Goal: Obtain resource: Obtain resource

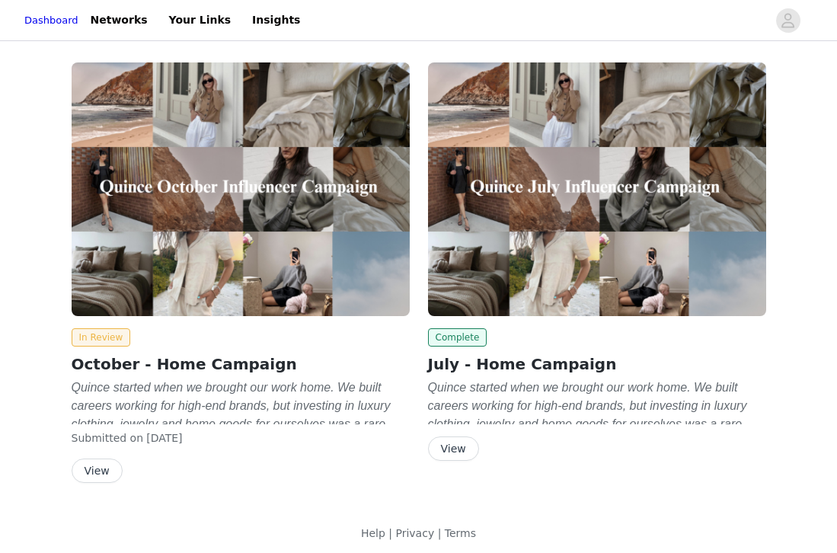
scroll to position [7, 0]
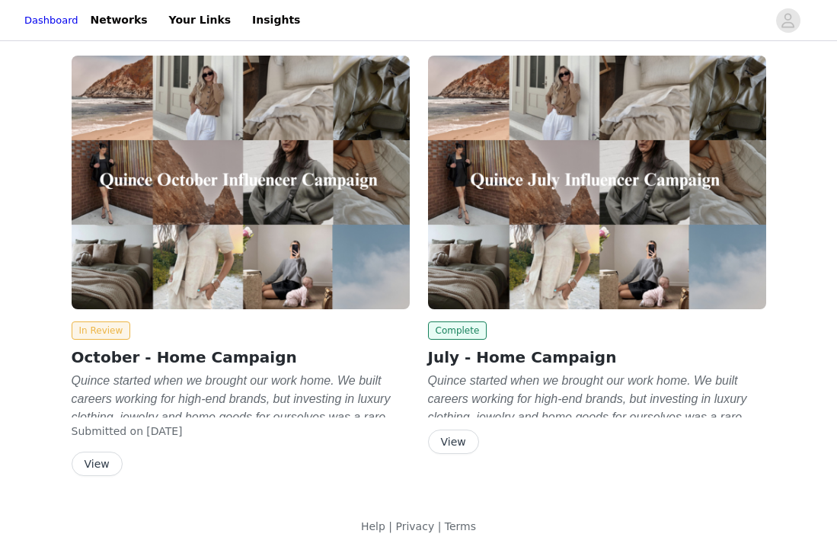
click at [104, 464] on button "View" at bounding box center [97, 464] width 51 height 24
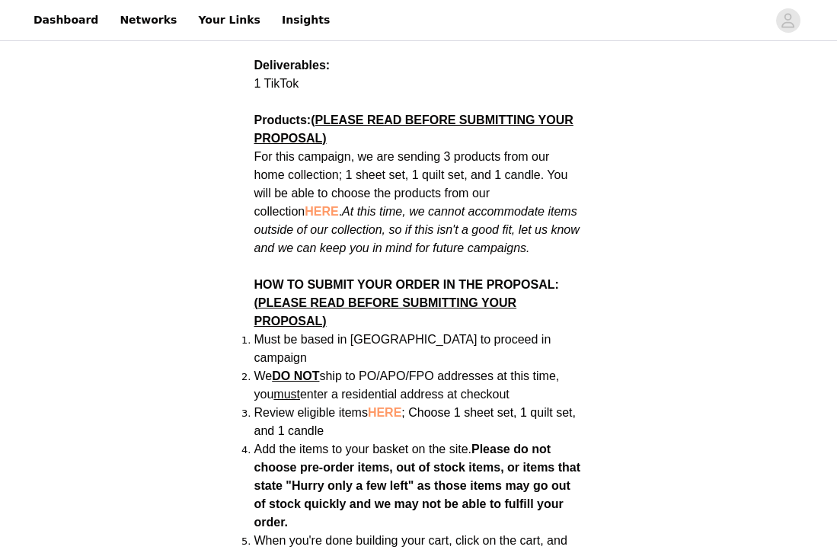
scroll to position [886, 0]
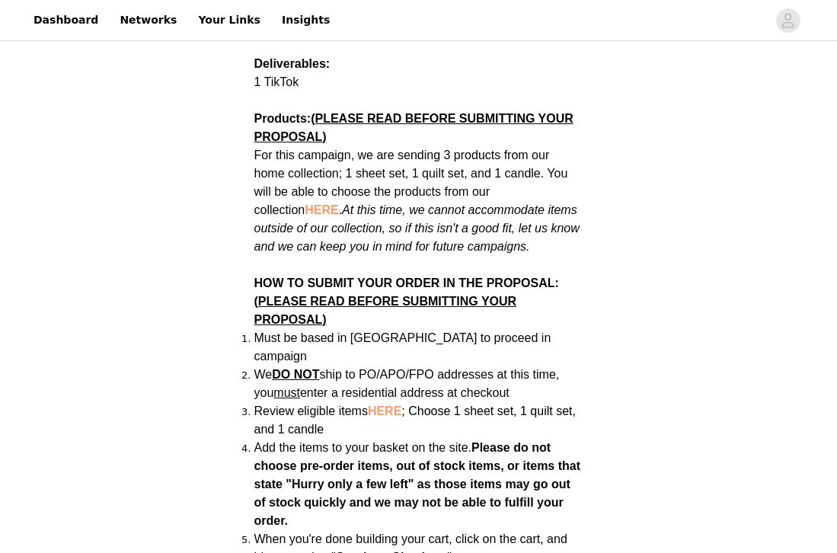
click at [388, 404] on span "HERE" at bounding box center [385, 410] width 34 height 13
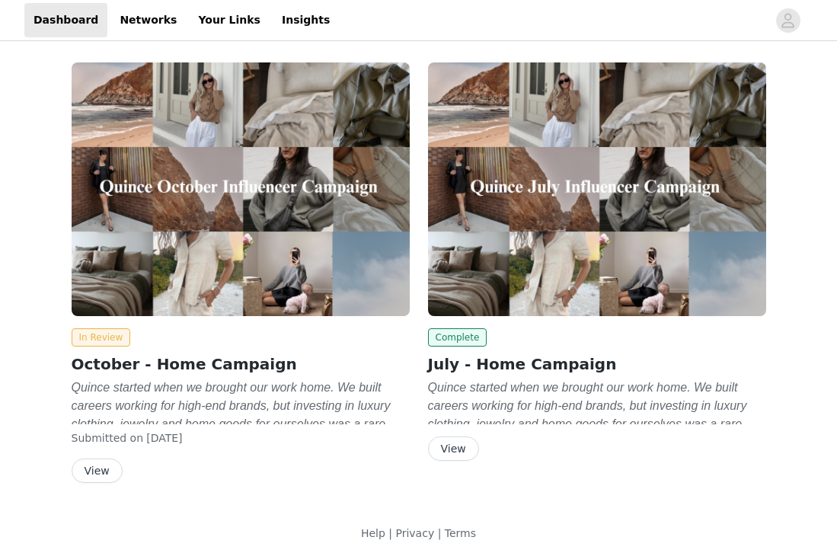
scroll to position [7, 0]
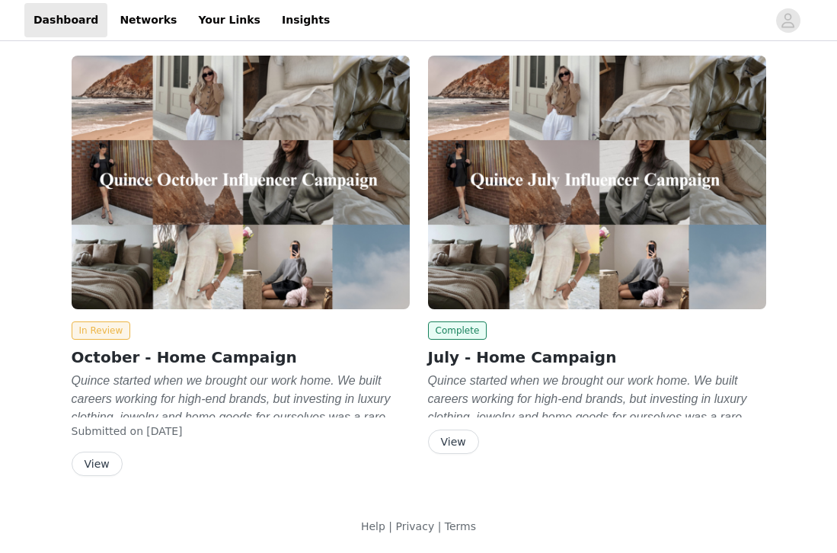
click at [102, 471] on button "View" at bounding box center [97, 464] width 51 height 24
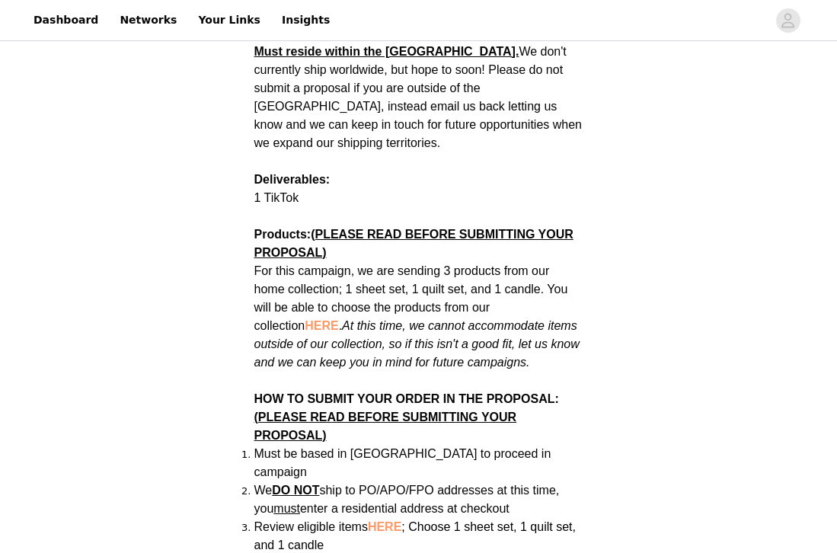
click at [313, 417] on span "(PLEASE READ BEFORE SUBMITTING YOUR PROPOSAL)" at bounding box center [385, 426] width 263 height 31
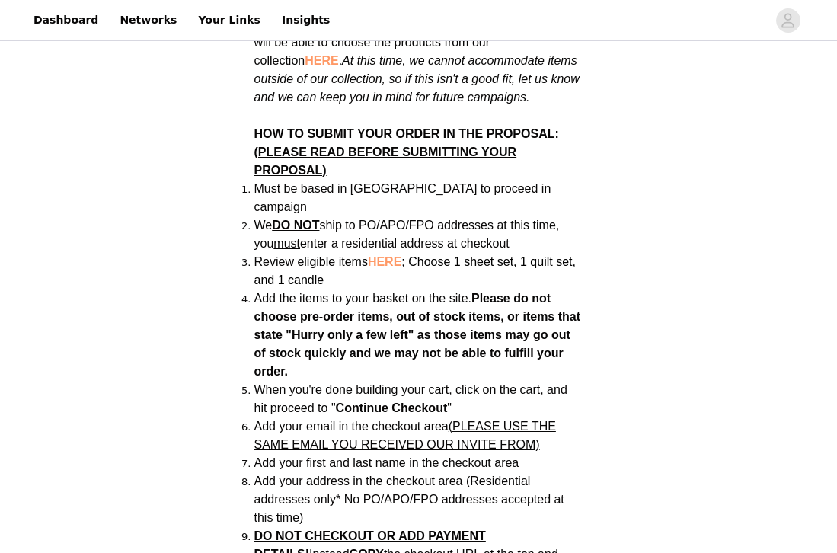
scroll to position [1044, 0]
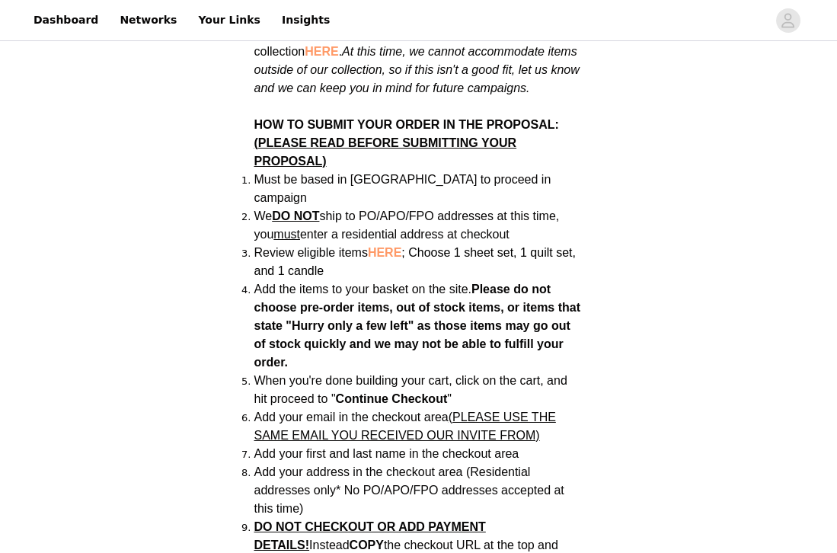
click at [393, 246] on span "HERE" at bounding box center [385, 252] width 34 height 13
